Goal: Check status

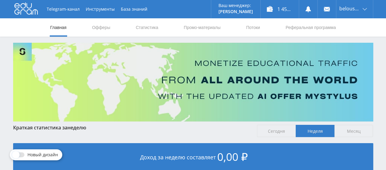
click at [140, 28] on link "Статистика" at bounding box center [147, 27] width 24 height 18
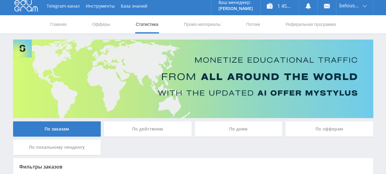
scroll to position [2, 0]
